Goal: Information Seeking & Learning: Learn about a topic

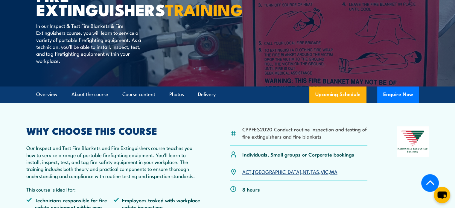
scroll to position [120, 0]
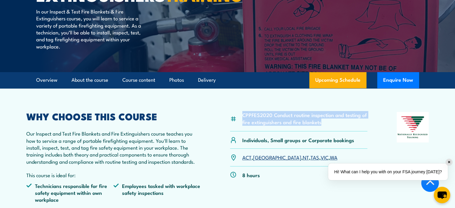
drag, startPoint x: 322, startPoint y: 138, endPoint x: 244, endPoint y: 132, distance: 78.2
click at [244, 125] on li "CPPFES2020 Conduct routine inspection and testing of fire extinguishers and fir…" at bounding box center [304, 118] width 125 height 14
copy li "CPPFES2020 Conduct routine inspection and testing of fire extinguishers and fir…"
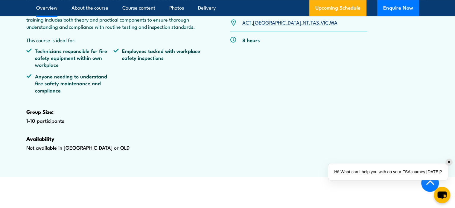
scroll to position [269, 0]
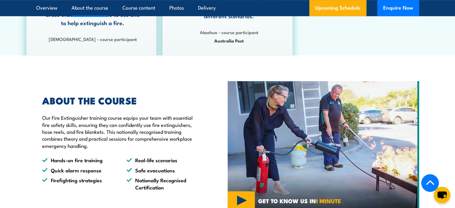
scroll to position [359, 0]
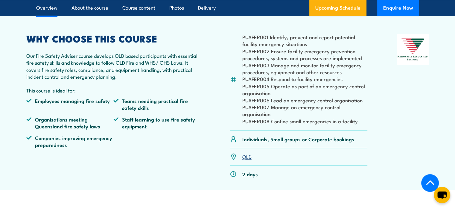
scroll to position [179, 0]
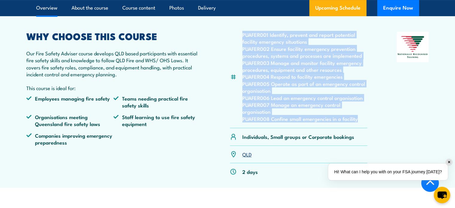
drag, startPoint x: 367, startPoint y: 136, endPoint x: 240, endPoint y: 48, distance: 154.9
click at [240, 48] on div "PUAFER001 Identify, prevent and report potential facility emergency situations …" at bounding box center [227, 106] width 403 height 149
copy ul "PUAFER001 Identify, prevent and report potential facility emergency situations …"
